Goal: Task Accomplishment & Management: Complete application form

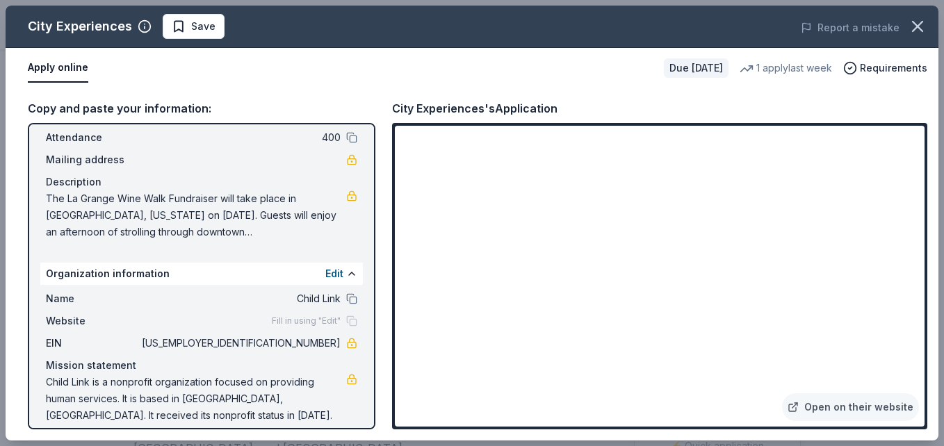
scroll to position [91, 0]
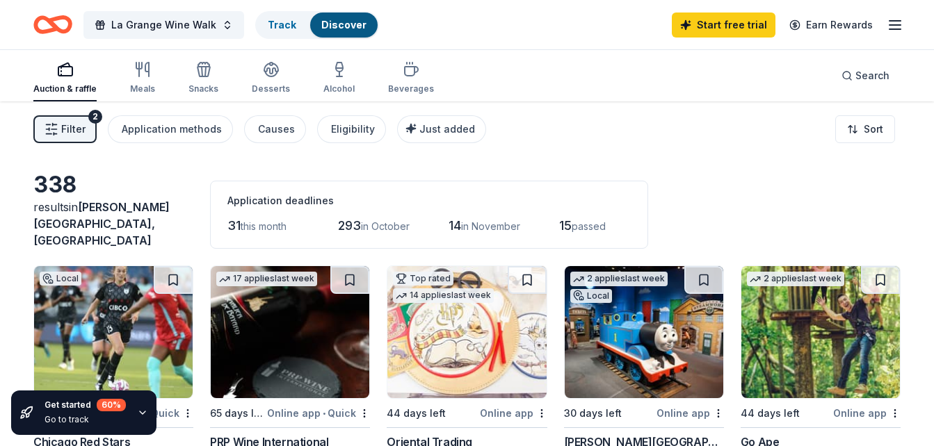
scroll to position [1441, 0]
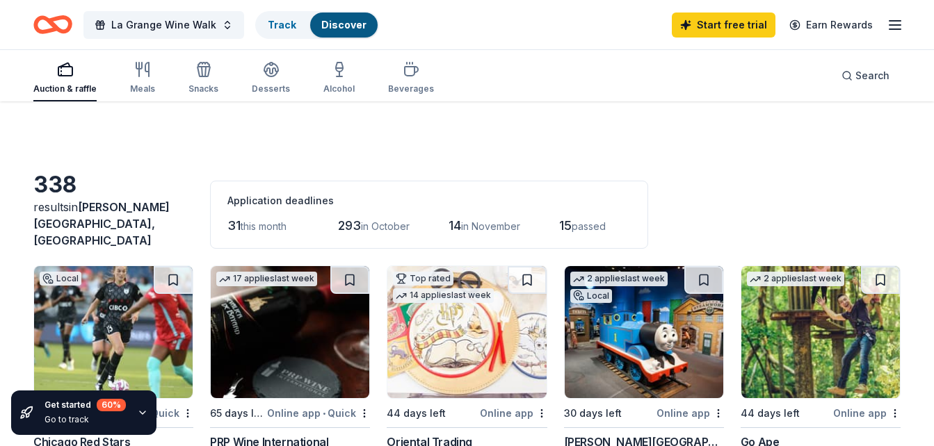
scroll to position [694, 0]
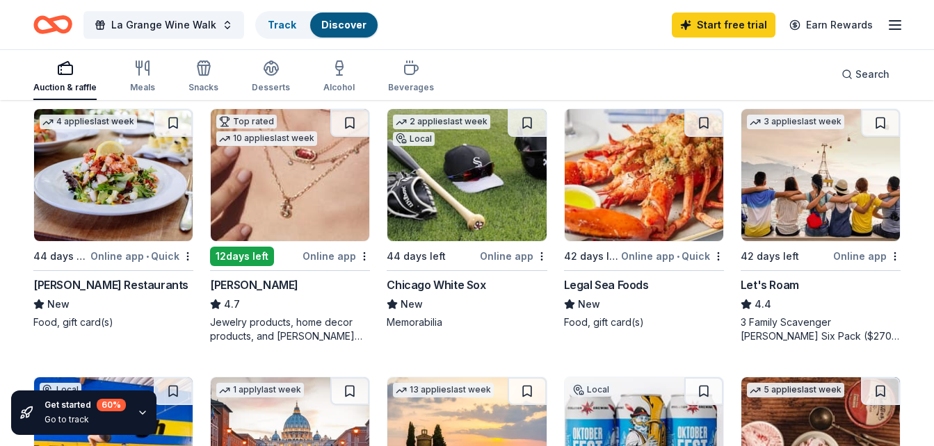
click at [137, 161] on img at bounding box center [113, 175] width 159 height 132
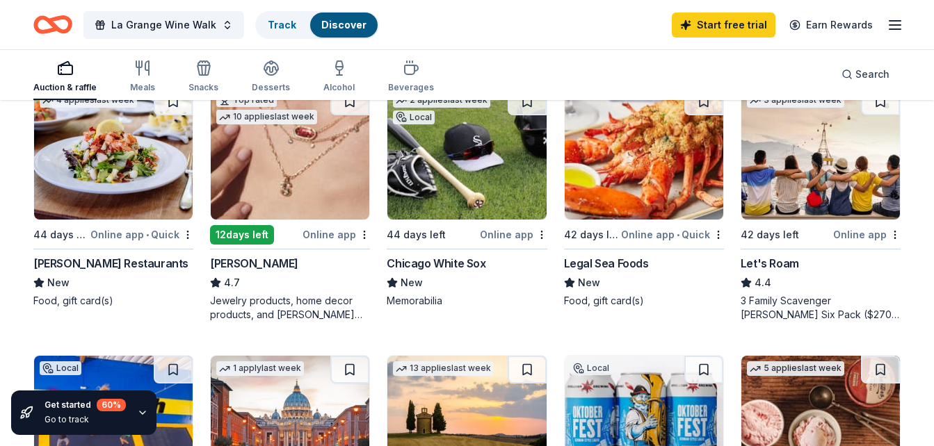
scroll to position [716, 0]
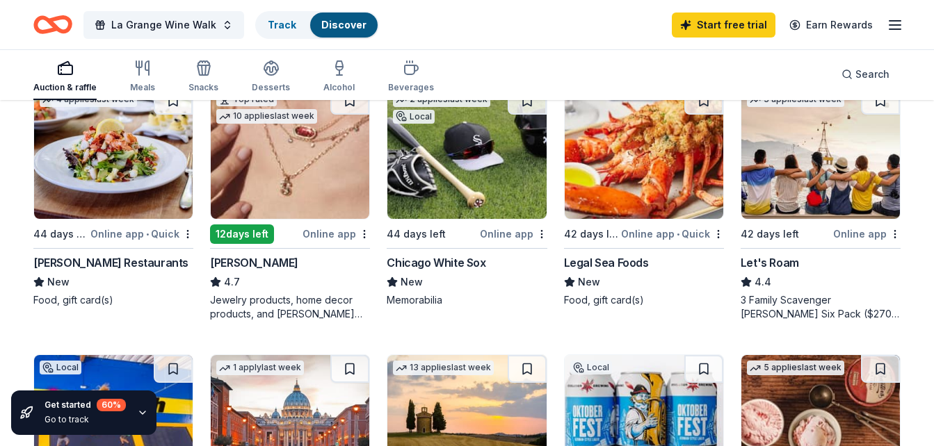
click at [845, 178] on img at bounding box center [820, 153] width 159 height 132
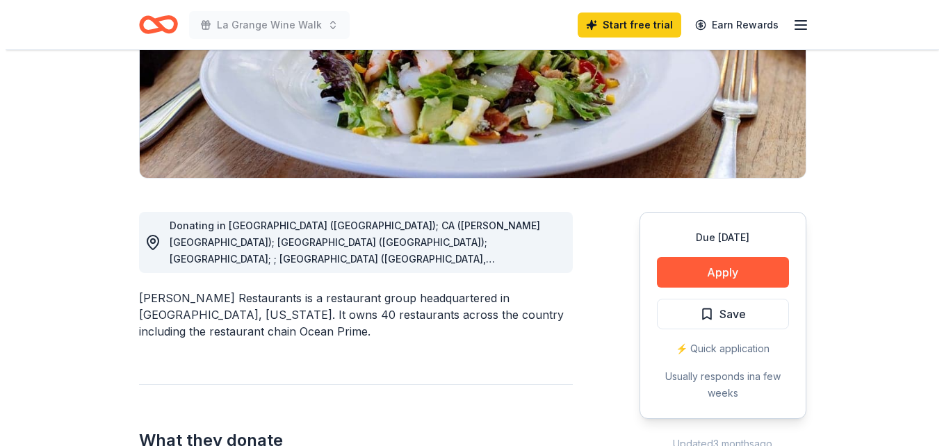
scroll to position [245, 0]
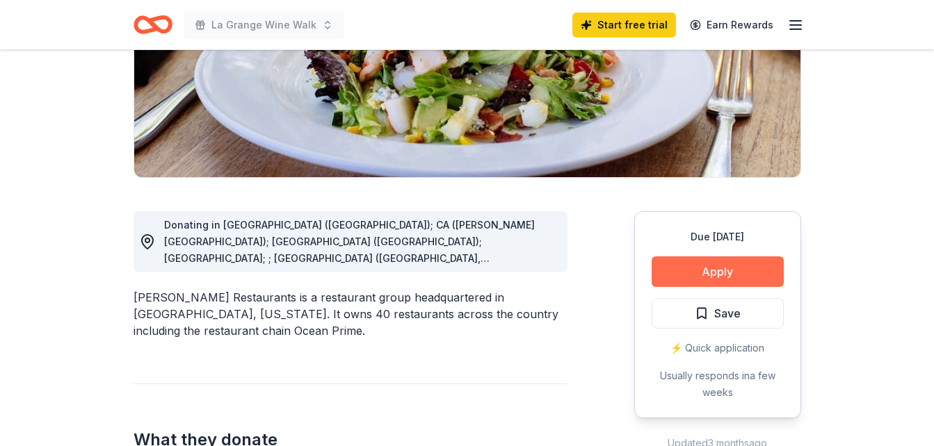
click at [682, 275] on button "Apply" at bounding box center [718, 272] width 132 height 31
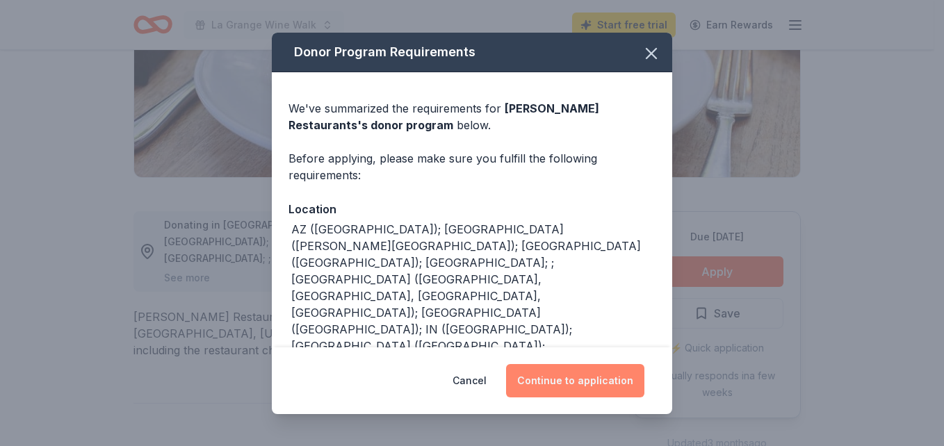
click at [577, 386] on button "Continue to application" at bounding box center [575, 380] width 138 height 33
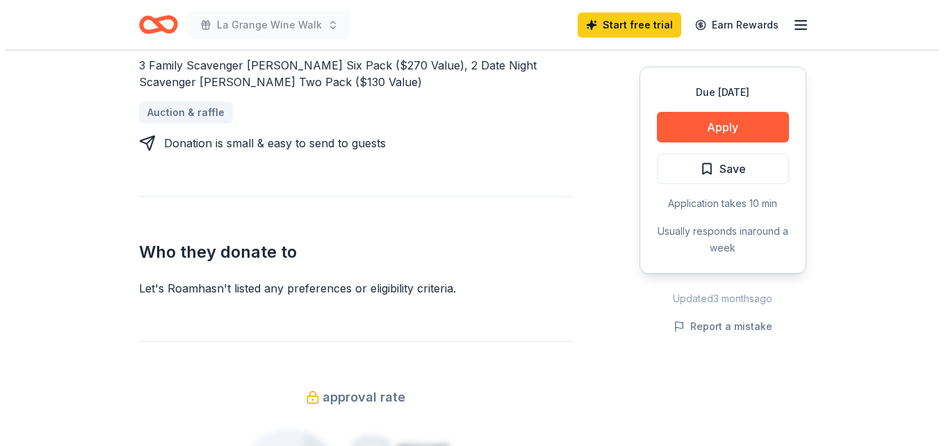
scroll to position [640, 0]
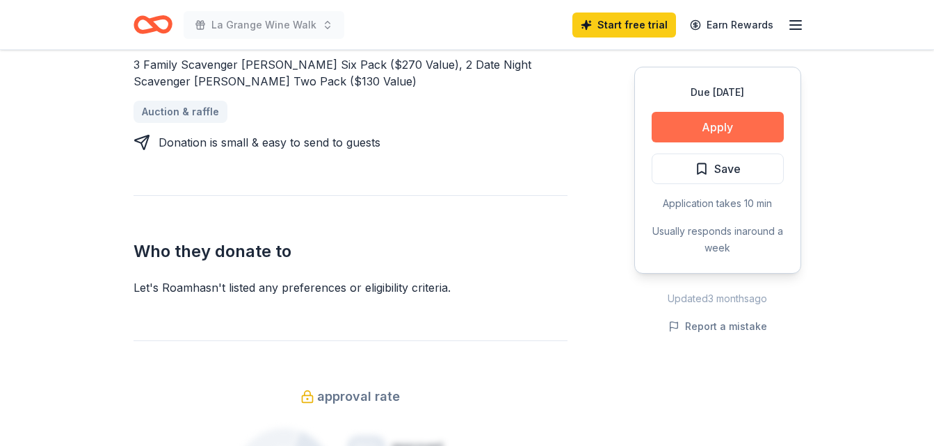
click at [732, 125] on button "Apply" at bounding box center [718, 127] width 132 height 31
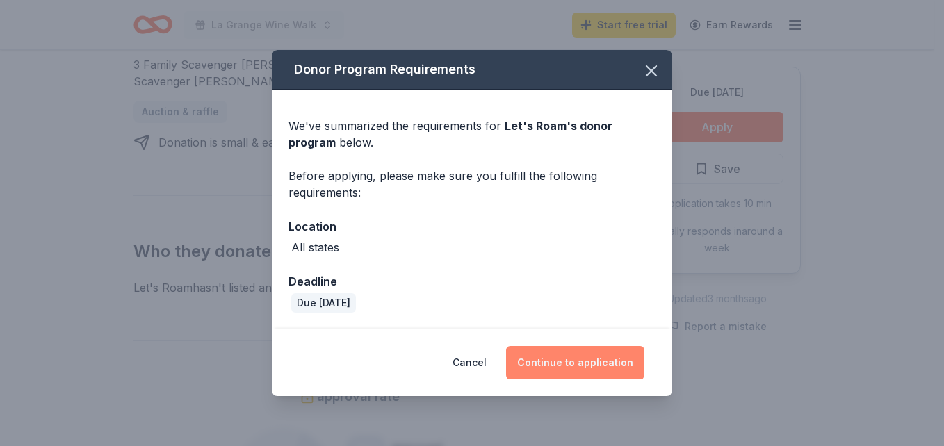
click at [608, 358] on button "Continue to application" at bounding box center [575, 362] width 138 height 33
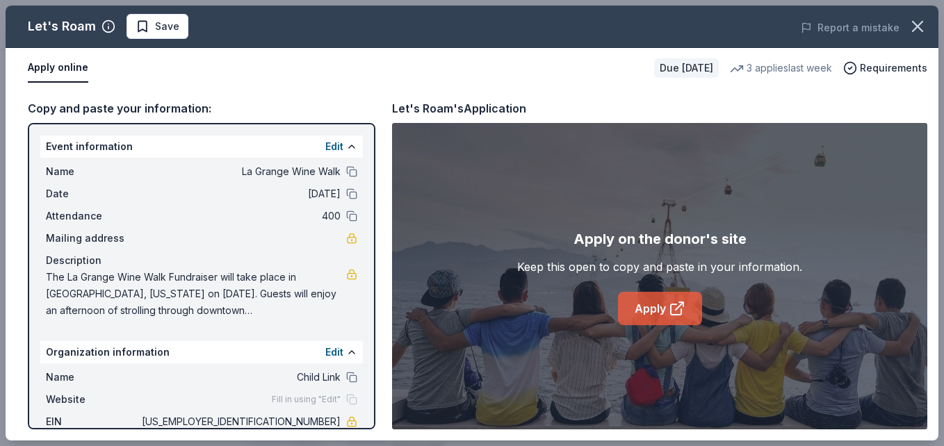
click at [666, 309] on link "Apply" at bounding box center [660, 308] width 84 height 33
